Goal: Contribute content

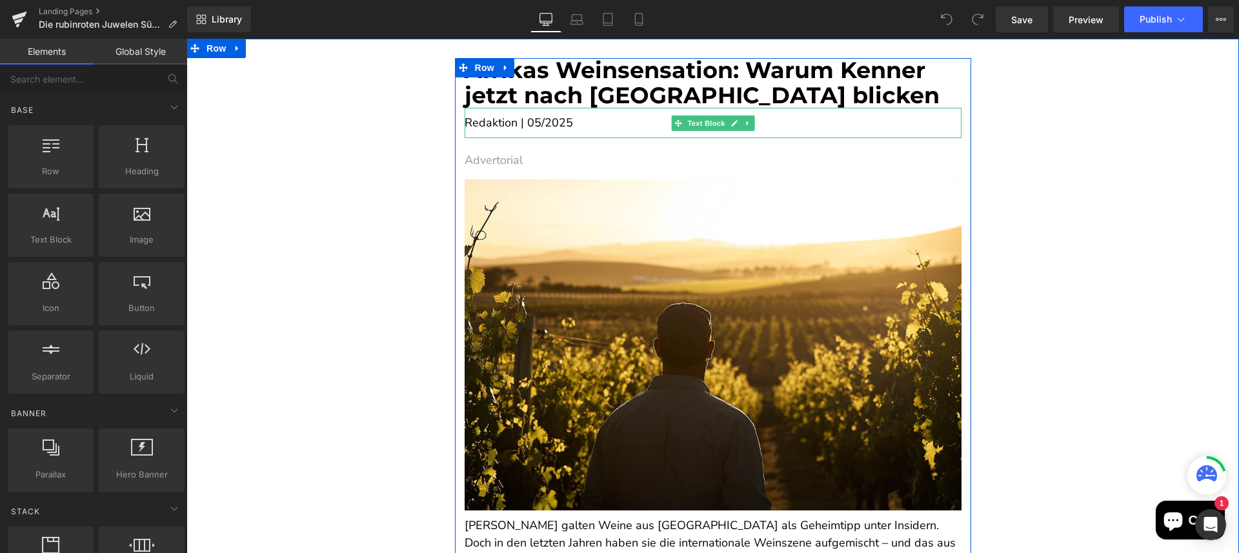
click at [528, 124] on p "Redaktion | 05/2025" at bounding box center [712, 122] width 497 height 17
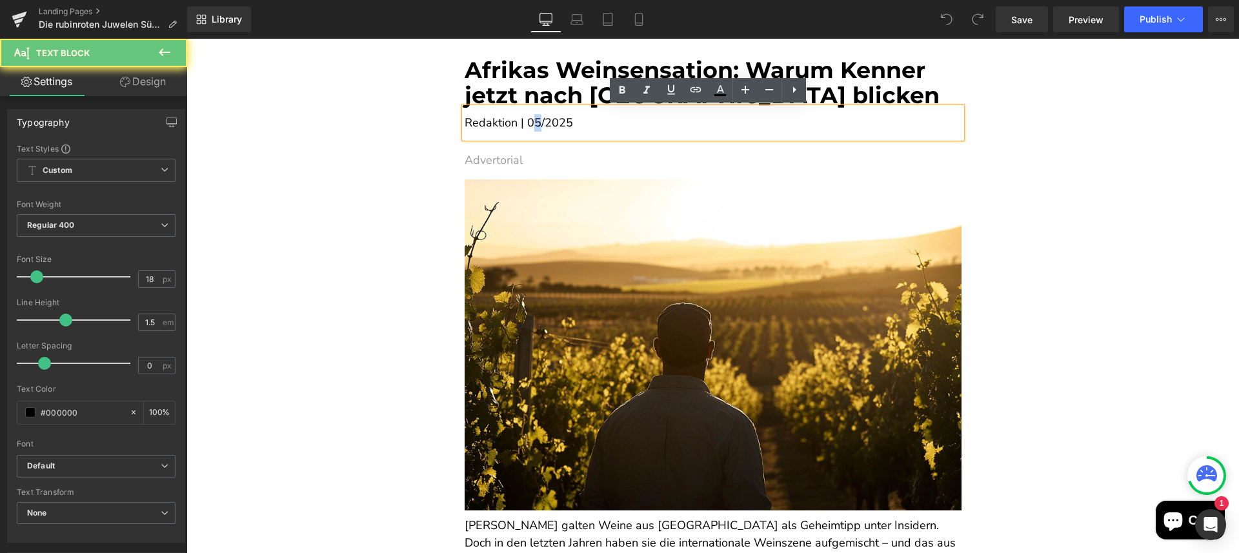
click at [530, 124] on p "Redaktion | 05/2025" at bounding box center [712, 122] width 497 height 17
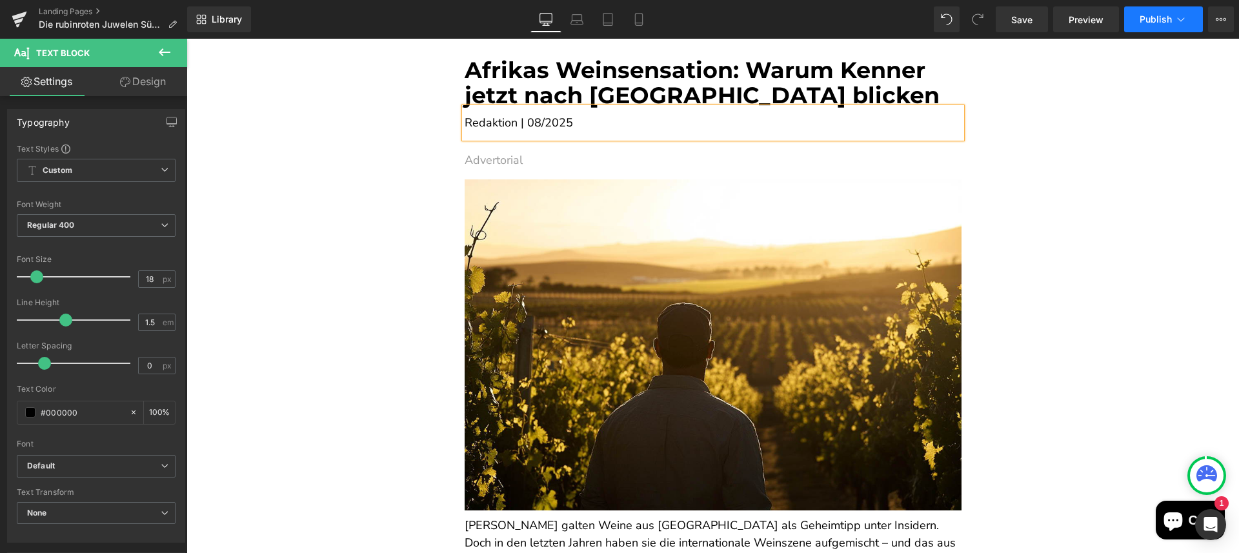
click at [1139, 27] on button "Publish" at bounding box center [1163, 19] width 79 height 26
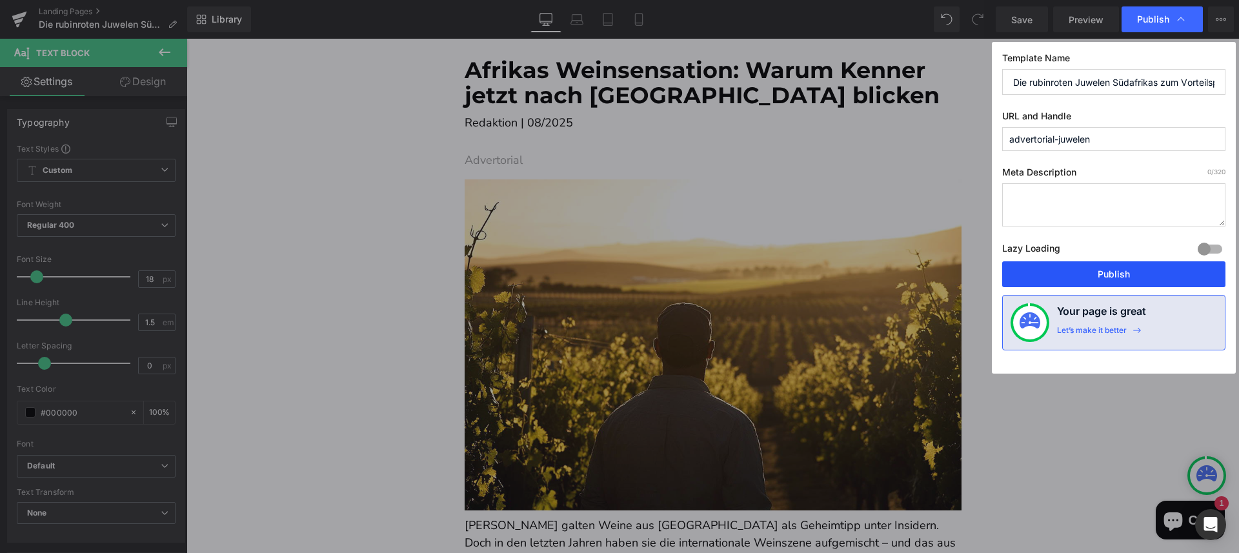
click at [1124, 270] on button "Publish" at bounding box center [1113, 274] width 223 height 26
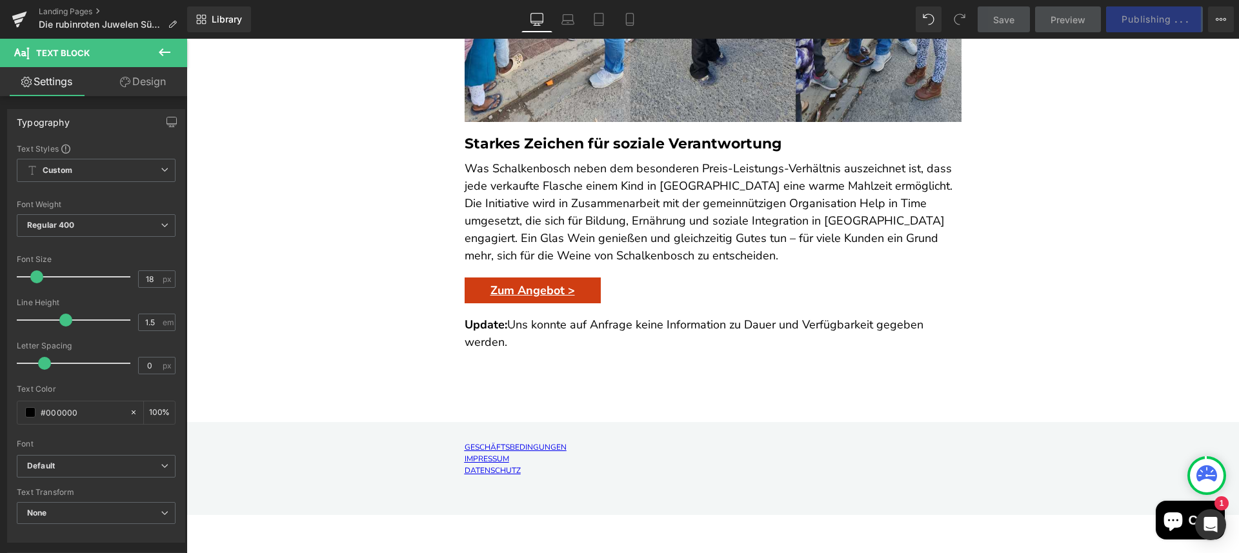
scroll to position [3778, 0]
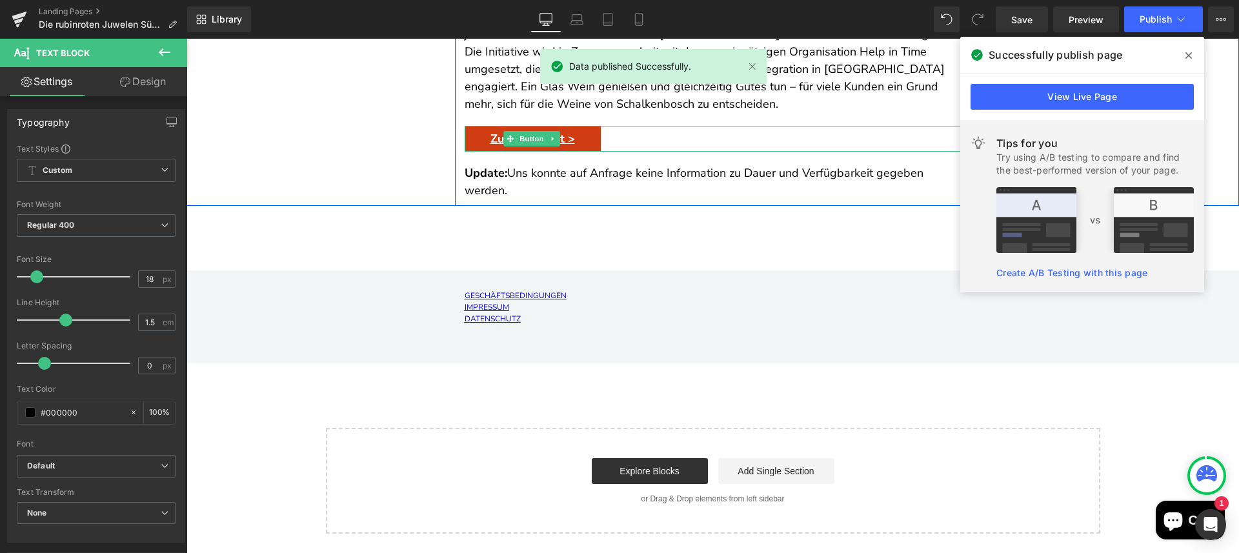
click at [556, 136] on span "Zum Angebot >" at bounding box center [532, 139] width 85 height 14
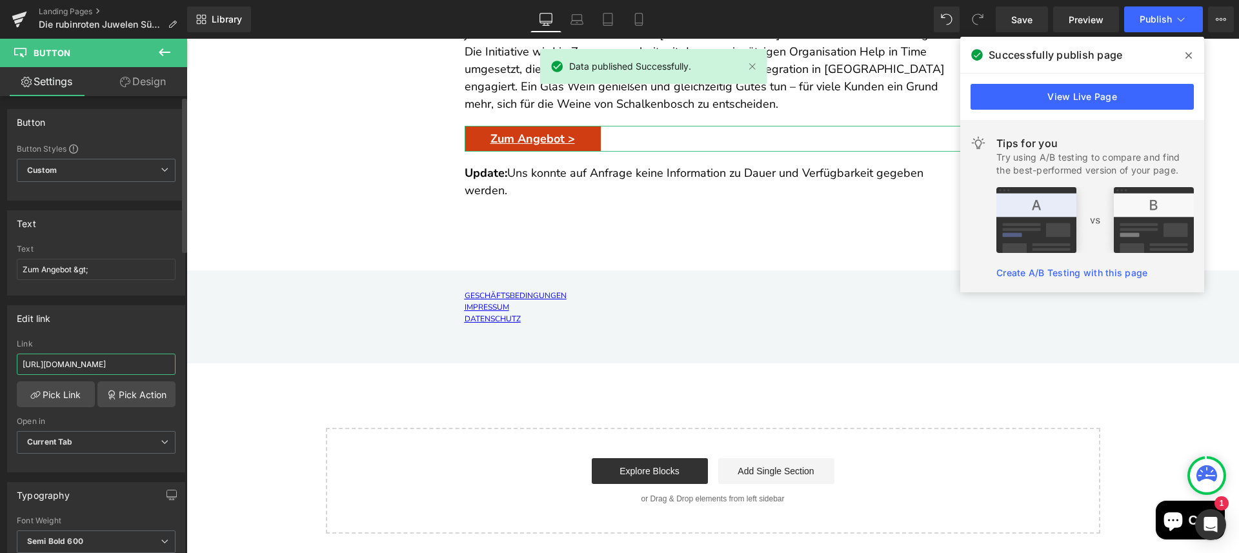
click at [87, 364] on input "[URL][DOMAIN_NAME]" at bounding box center [96, 364] width 159 height 21
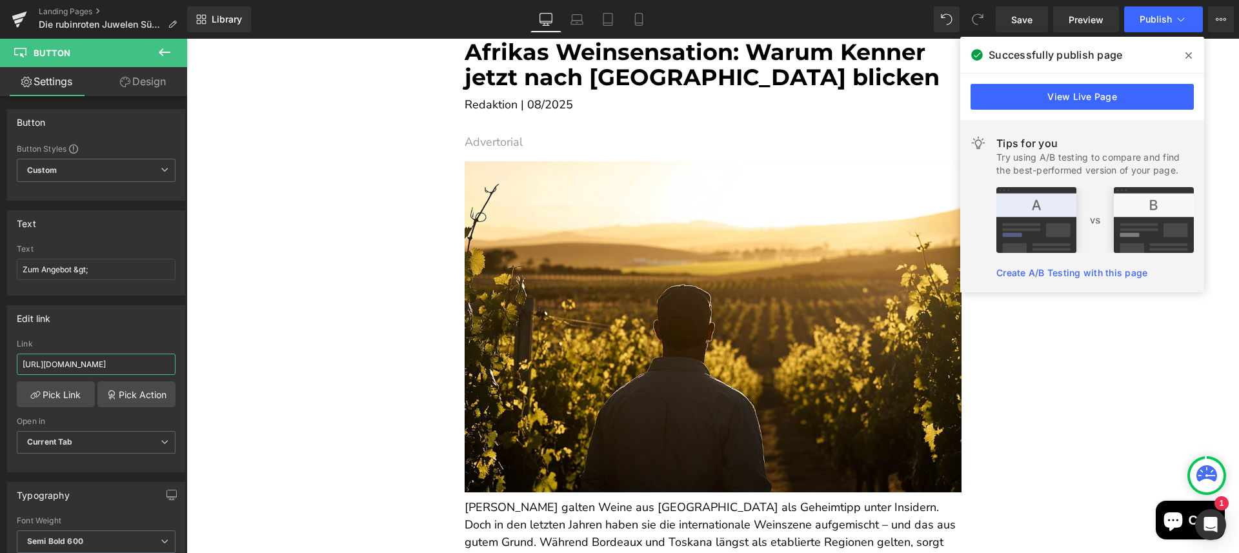
scroll to position [9, 0]
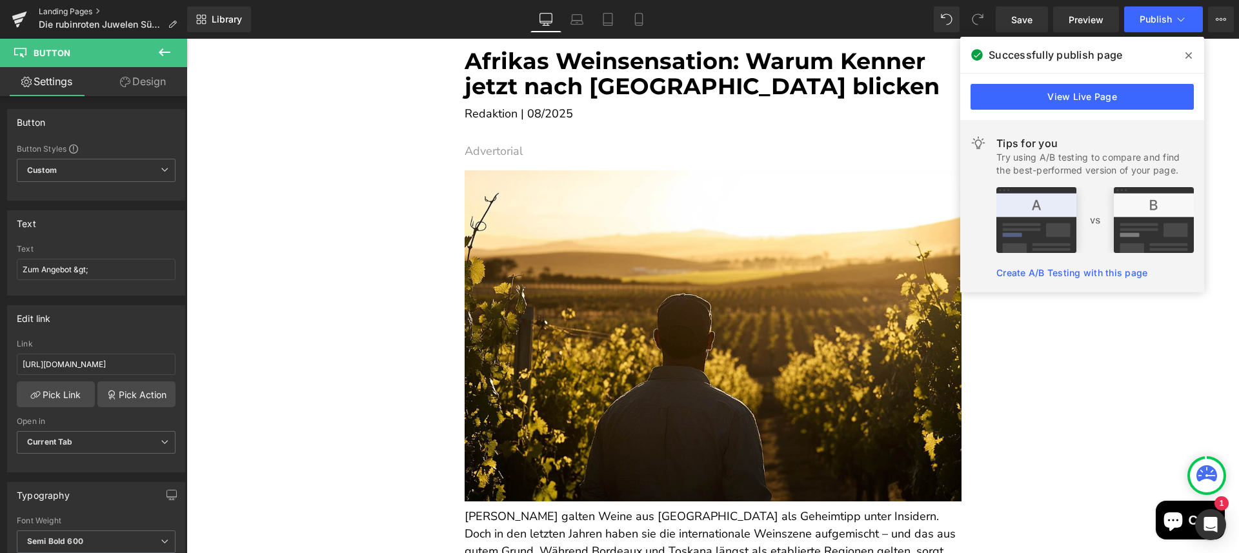
click at [41, 6] on link "Landing Pages" at bounding box center [113, 11] width 148 height 10
